Goal: Information Seeking & Learning: Learn about a topic

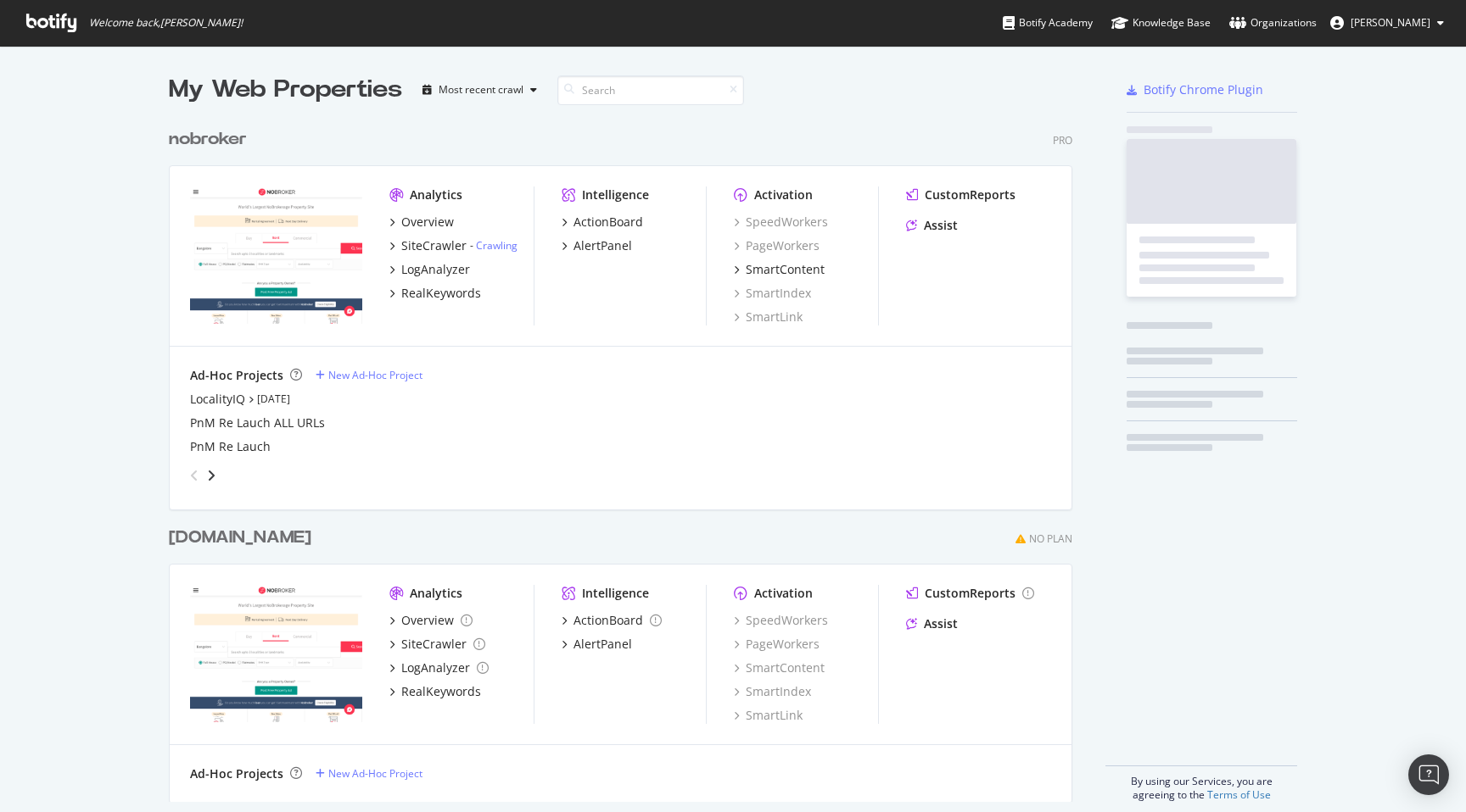
scroll to position [695, 916]
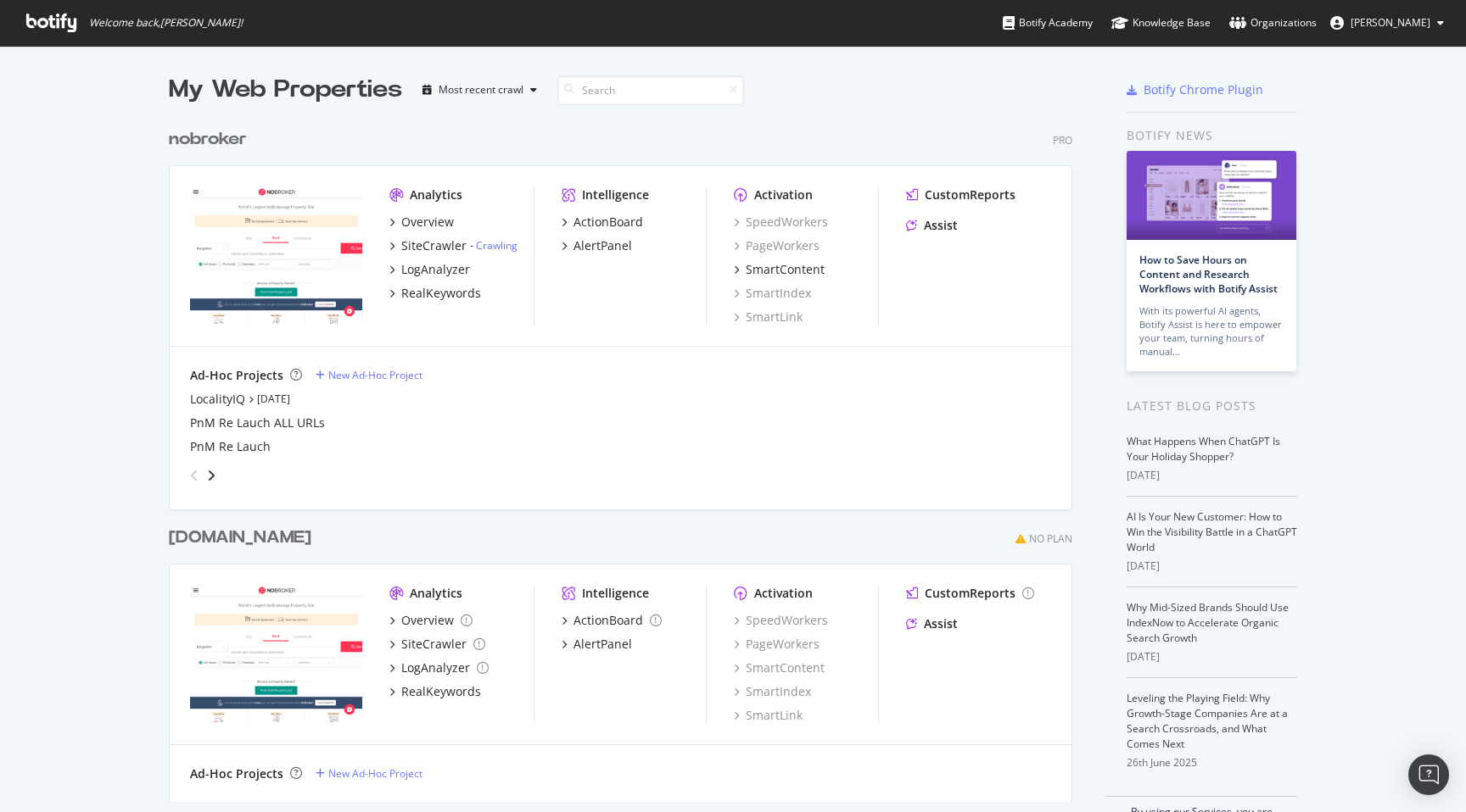
click at [860, 120] on div "nobroker Pro Analytics Overview SiteCrawler - Crawling LogAnalyzer RealKeywords…" at bounding box center [627, 306] width 916 height 399
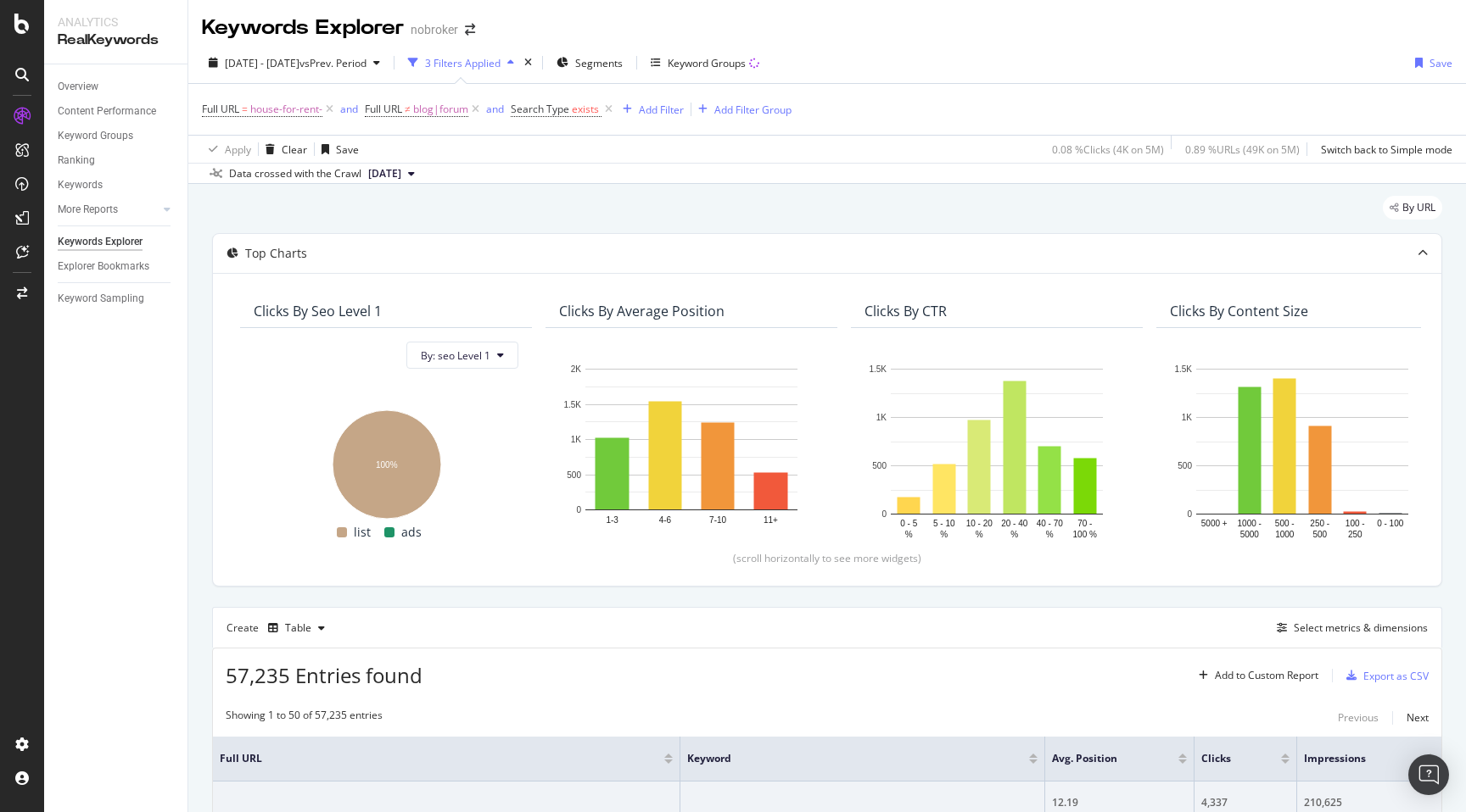
click at [875, 198] on div "By URL" at bounding box center [827, 215] width 1230 height 38
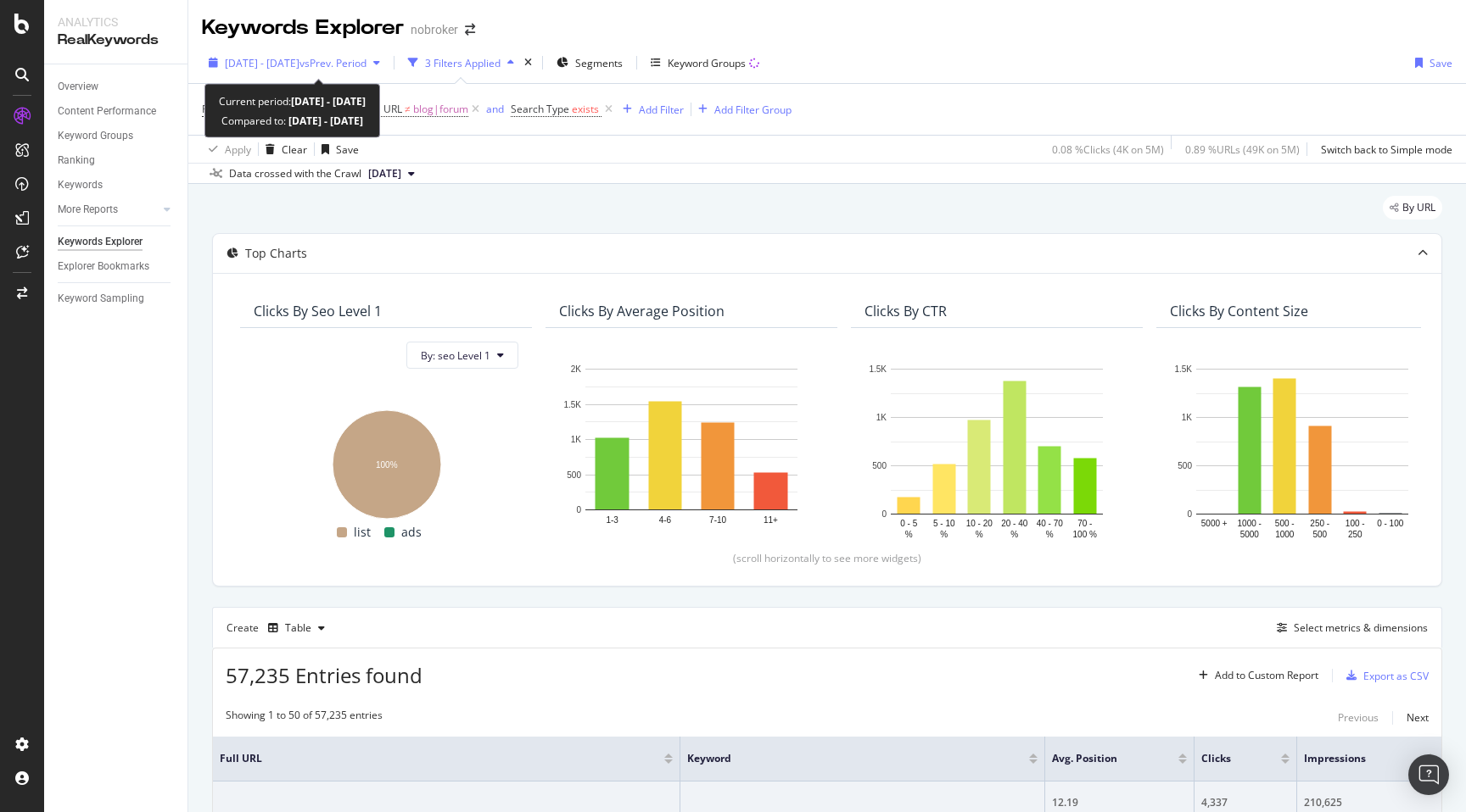
click at [319, 72] on div "2025 Jul. 20th - Aug. 16th vs Prev. Period" at bounding box center [295, 62] width 184 height 26
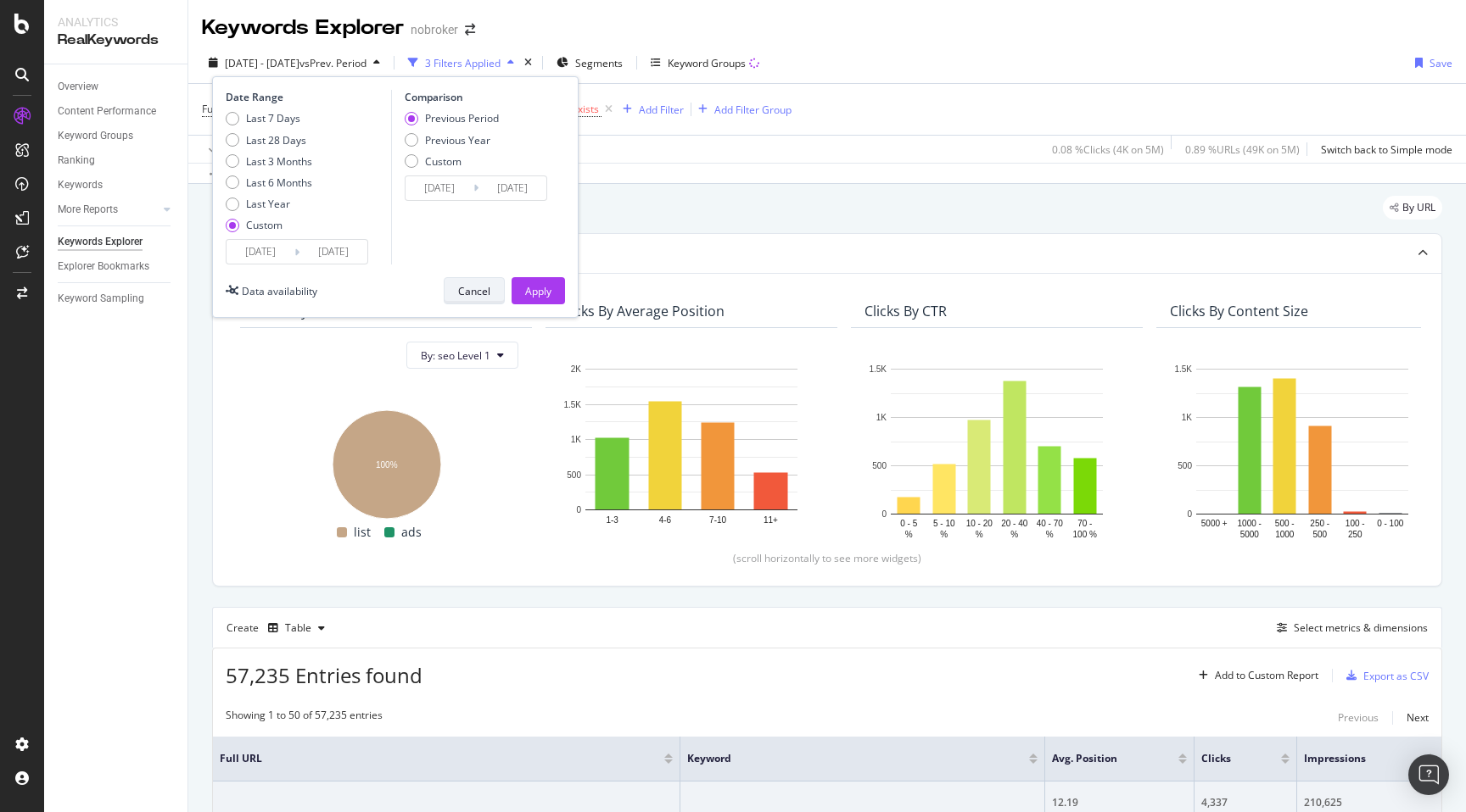
click at [470, 290] on div "Cancel" at bounding box center [474, 290] width 32 height 15
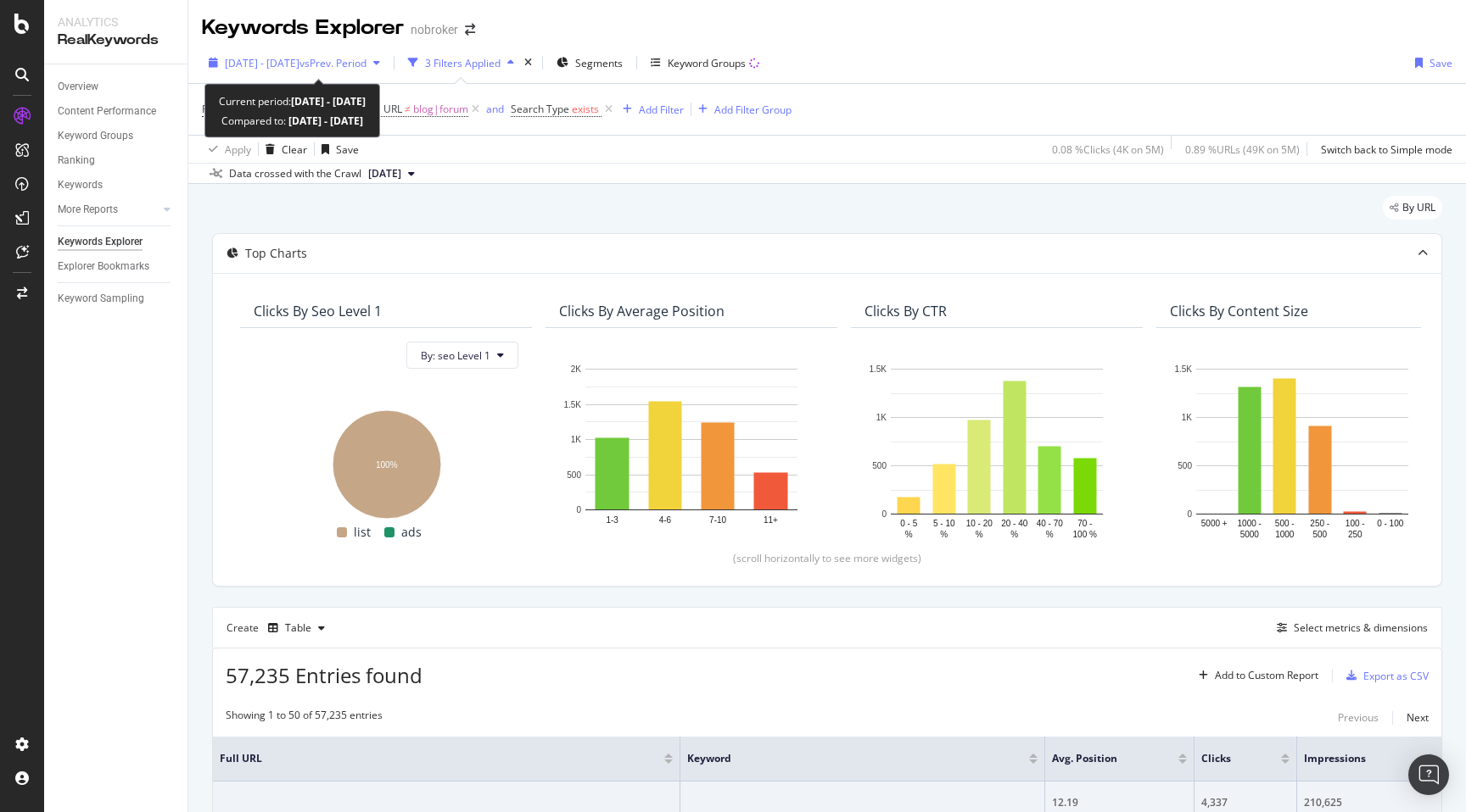
click at [300, 60] on span "2025 Jul. 20th - Aug. 16th" at bounding box center [262, 62] width 74 height 15
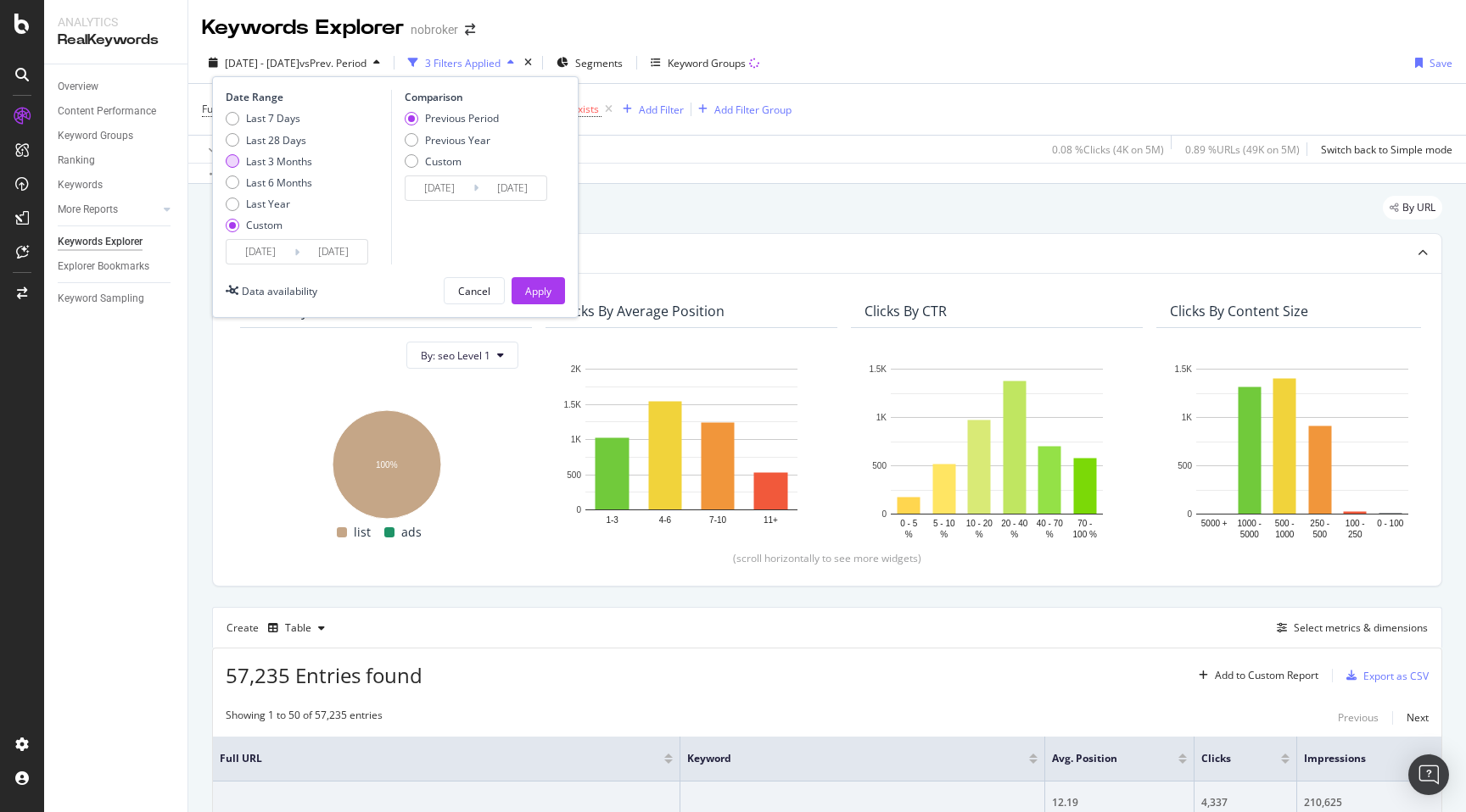
click at [282, 155] on div "Last 3 Months" at bounding box center [279, 162] width 66 height 15
type input "2025/05/19"
type input "2025/08/18"
type input "2025/02/16"
type input "2025/05/18"
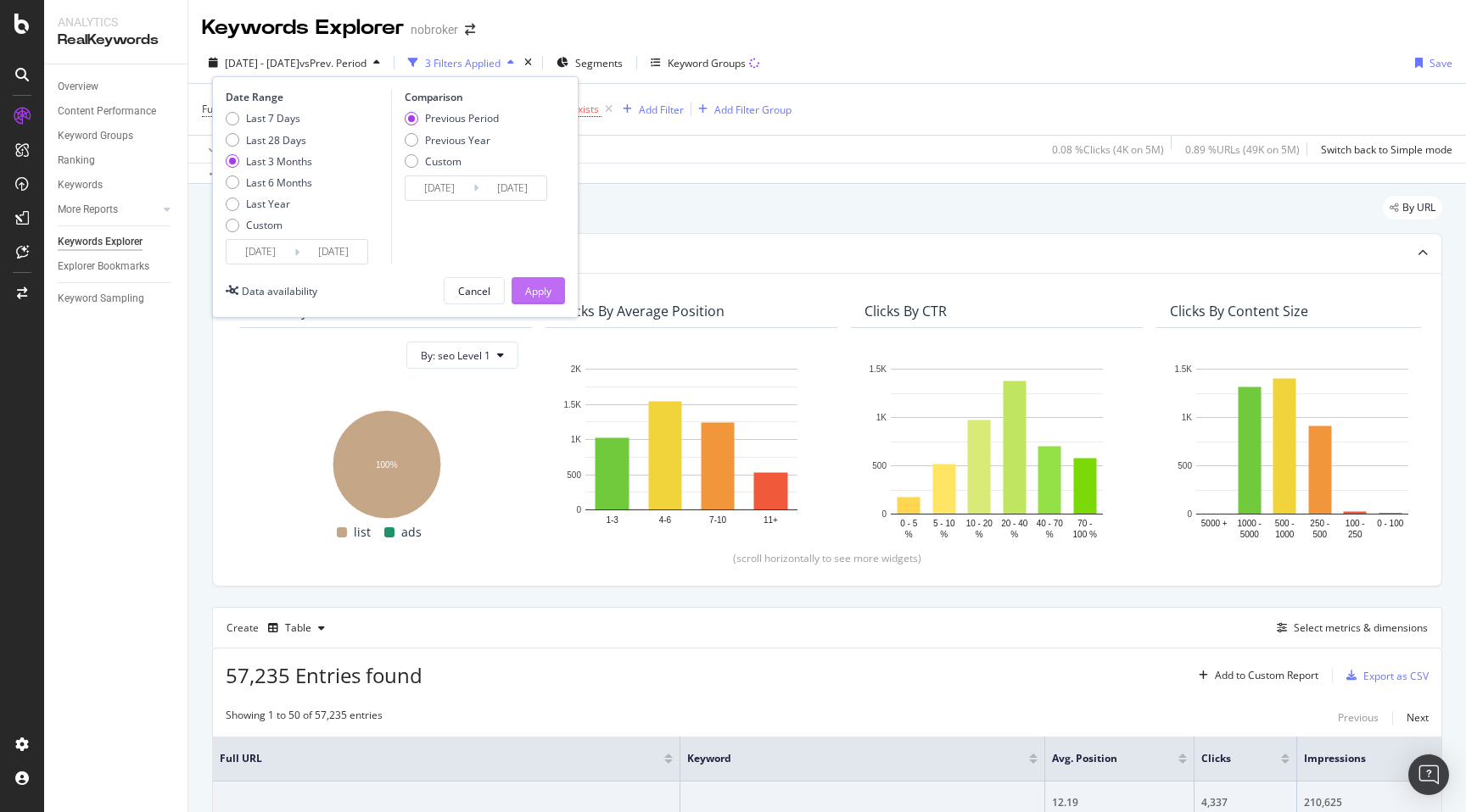
click at [536, 290] on div "Apply" at bounding box center [538, 290] width 27 height 15
